Goal: Leave review/rating

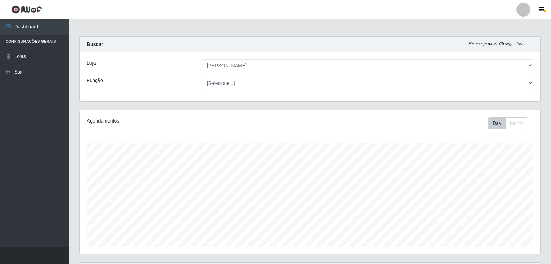
select select "523"
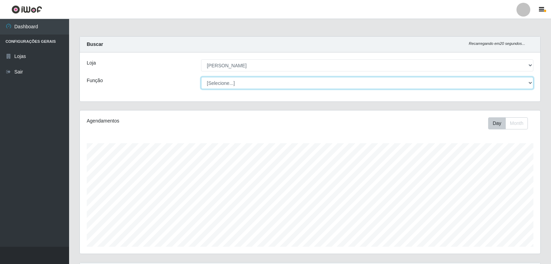
click at [277, 85] on select "[Selecione...] Embalador Embalador + Embalador ++ Panfleteiro Panfleteiro + Pan…" at bounding box center [367, 83] width 332 height 12
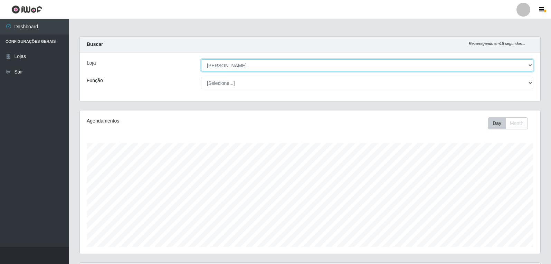
click at [404, 68] on select "[Selecione...] [PERSON_NAME]" at bounding box center [367, 65] width 332 height 12
click at [405, 68] on select "[Selecione...] [PERSON_NAME]" at bounding box center [367, 65] width 332 height 12
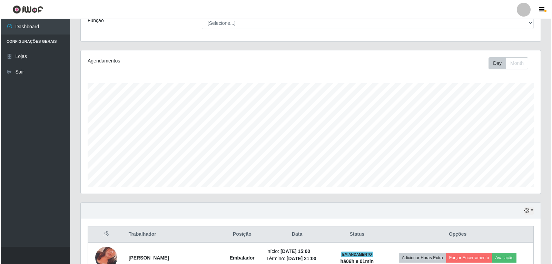
scroll to position [164, 0]
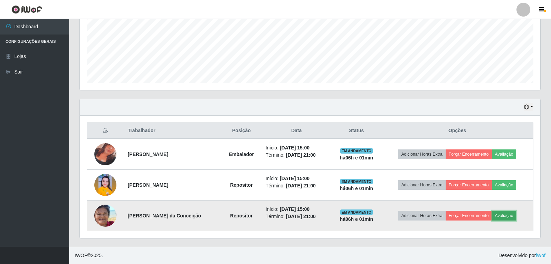
click at [515, 216] on button "Avaliação" at bounding box center [504, 216] width 25 height 10
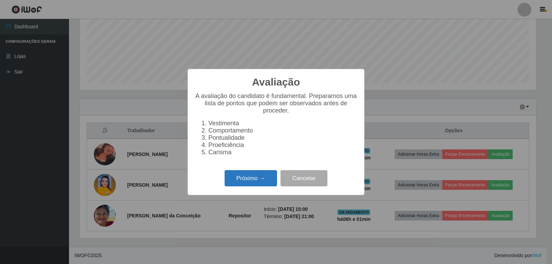
click at [225, 177] on button "Próximo →" at bounding box center [251, 178] width 52 height 16
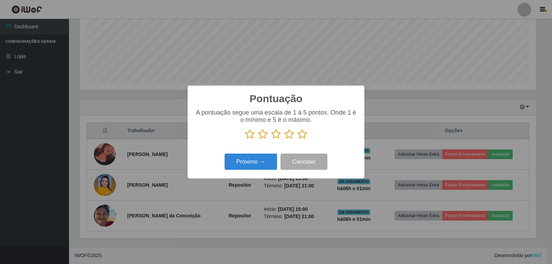
scroll to position [345138, 344824]
click at [306, 134] on icon at bounding box center [303, 134] width 10 height 10
click at [298, 139] on input "radio" at bounding box center [298, 139] width 0 height 0
click at [256, 160] on button "Próximo →" at bounding box center [251, 162] width 52 height 16
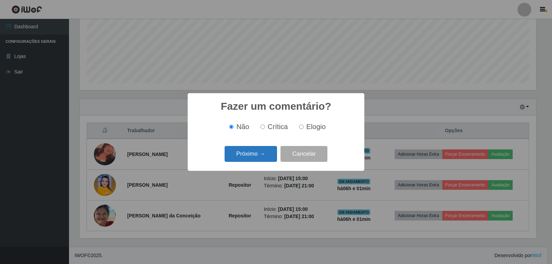
click at [267, 159] on button "Próximo →" at bounding box center [251, 154] width 52 height 16
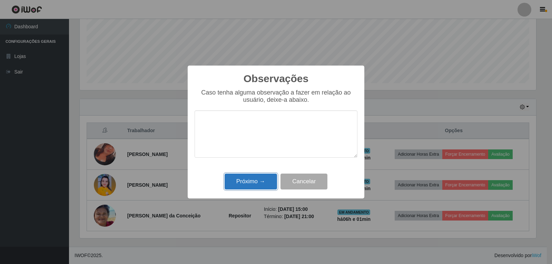
click at [258, 184] on button "Próximo →" at bounding box center [251, 182] width 52 height 16
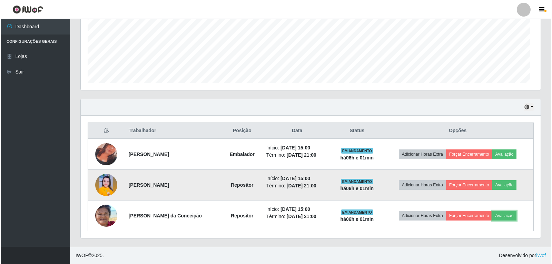
scroll to position [143, 460]
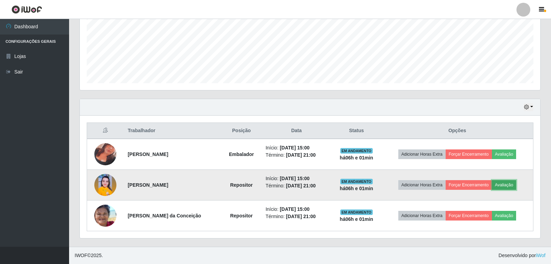
click at [511, 184] on button "Avaliação" at bounding box center [504, 185] width 25 height 10
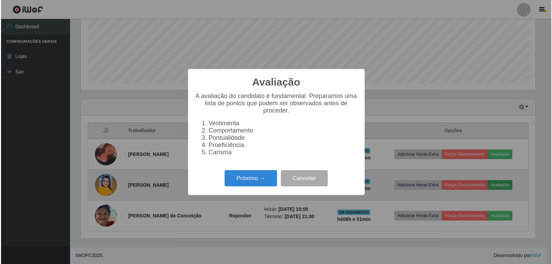
scroll to position [143, 457]
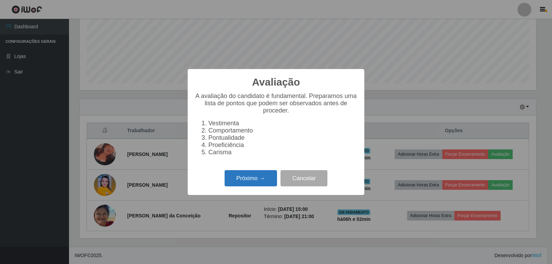
click at [241, 183] on button "Próximo →" at bounding box center [251, 178] width 52 height 16
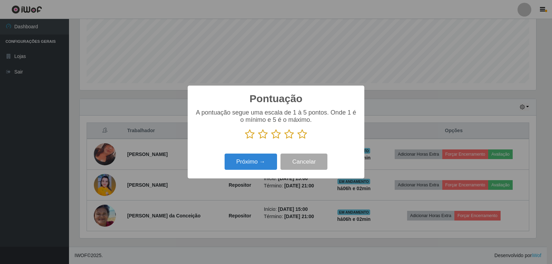
scroll to position [345138, 344824]
click at [300, 136] on icon at bounding box center [303, 134] width 10 height 10
click at [298, 139] on input "radio" at bounding box center [298, 139] width 0 height 0
click at [254, 163] on button "Próximo →" at bounding box center [251, 162] width 52 height 16
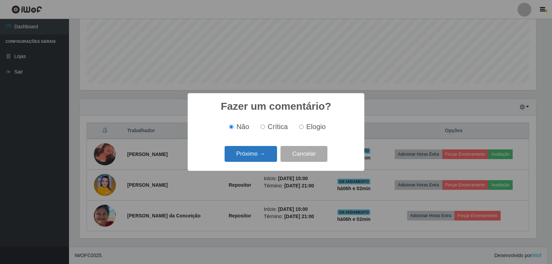
click at [239, 156] on button "Próximo →" at bounding box center [251, 154] width 52 height 16
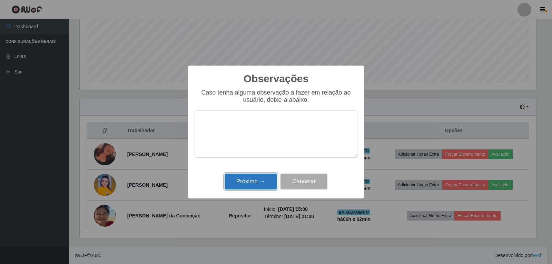
click at [239, 184] on button "Próximo →" at bounding box center [251, 182] width 52 height 16
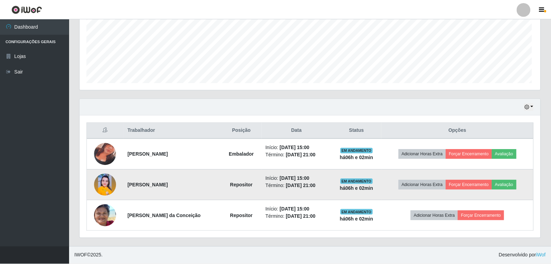
scroll to position [143, 460]
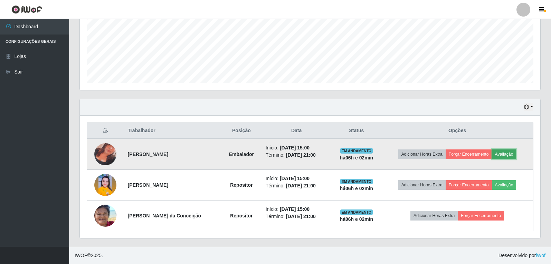
click at [508, 157] on button "Avaliação" at bounding box center [504, 155] width 25 height 10
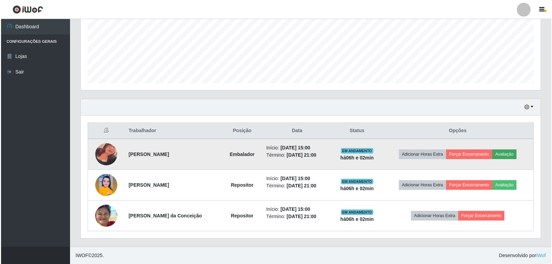
scroll to position [143, 457]
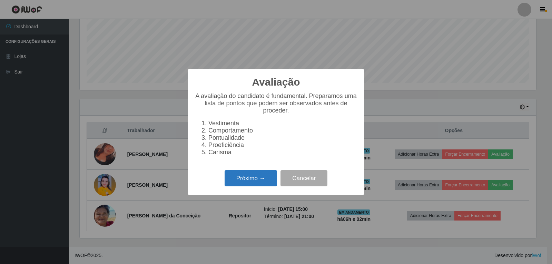
click at [257, 185] on button "Próximo →" at bounding box center [251, 178] width 52 height 16
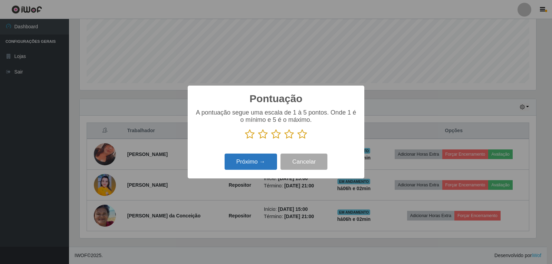
click at [270, 165] on button "Próximo →" at bounding box center [251, 162] width 52 height 16
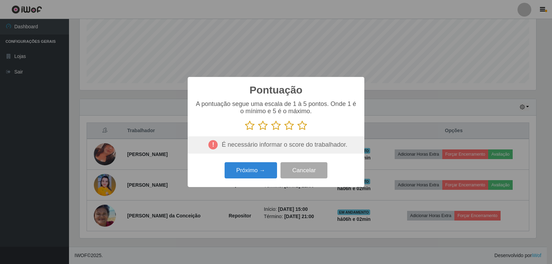
click at [301, 128] on icon at bounding box center [303, 126] width 10 height 10
click at [298, 131] on input "radio" at bounding box center [298, 131] width 0 height 0
click at [259, 165] on button "Próximo →" at bounding box center [251, 170] width 52 height 16
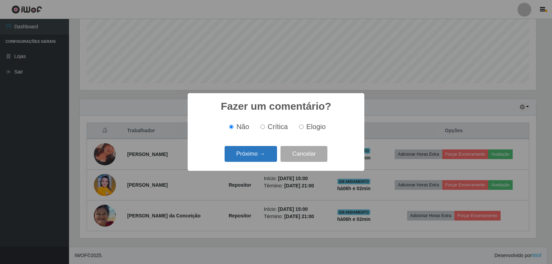
click at [258, 157] on button "Próximo →" at bounding box center [251, 154] width 52 height 16
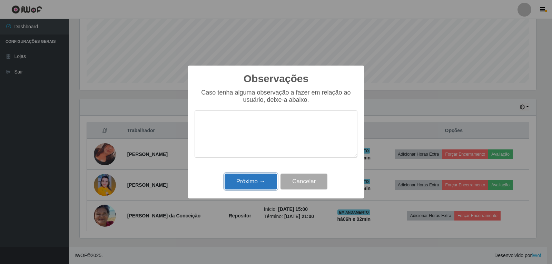
click at [255, 180] on button "Próximo →" at bounding box center [251, 182] width 52 height 16
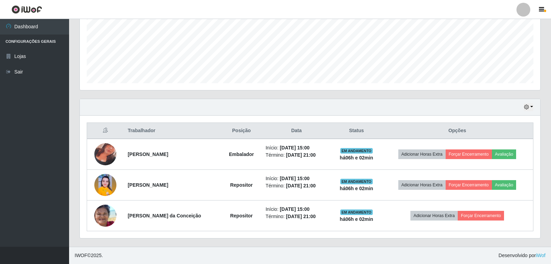
scroll to position [143, 460]
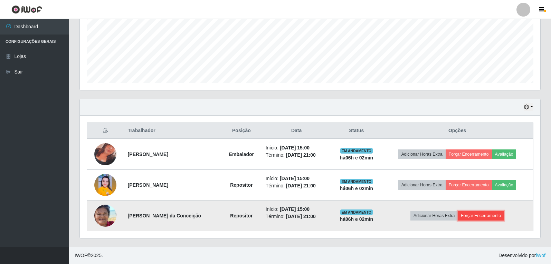
click at [476, 219] on button "Forçar Encerramento" at bounding box center [480, 216] width 46 height 10
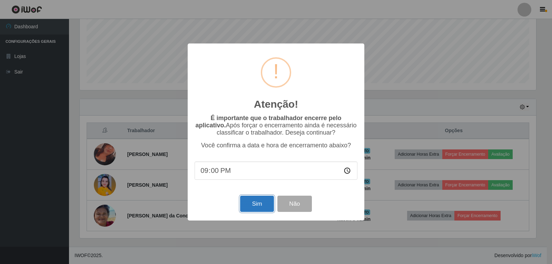
click at [254, 205] on button "Sim" at bounding box center [256, 204] width 33 height 16
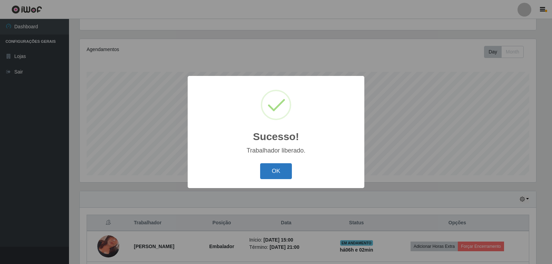
click at [277, 165] on button "OK" at bounding box center [276, 171] width 32 height 16
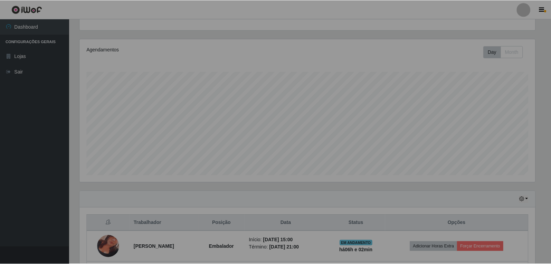
scroll to position [0, 0]
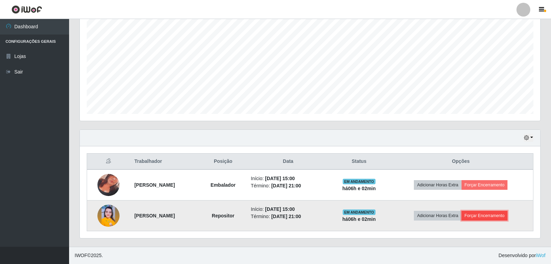
click at [483, 216] on button "Forçar Encerramento" at bounding box center [484, 216] width 46 height 10
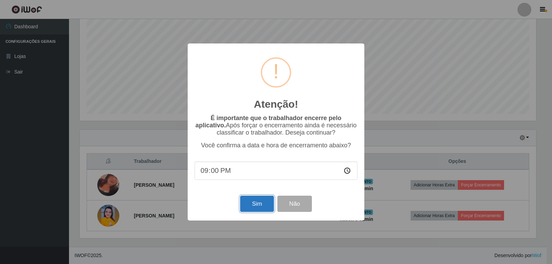
click at [257, 208] on button "Sim" at bounding box center [256, 204] width 33 height 16
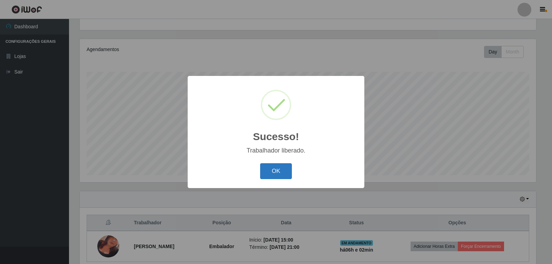
click at [274, 168] on button "OK" at bounding box center [276, 171] width 32 height 16
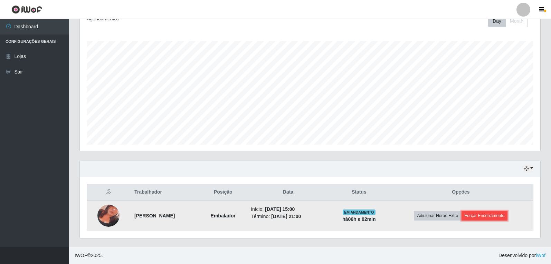
click at [486, 218] on button "Forçar Encerramento" at bounding box center [484, 216] width 46 height 10
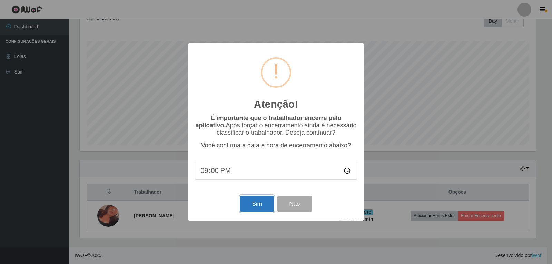
click at [261, 206] on button "Sim" at bounding box center [256, 204] width 33 height 16
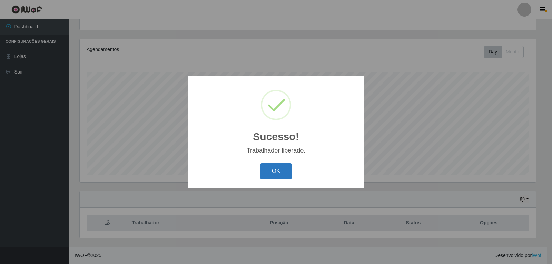
click at [273, 171] on button "OK" at bounding box center [276, 171] width 32 height 16
